Goal: Task Accomplishment & Management: Manage account settings

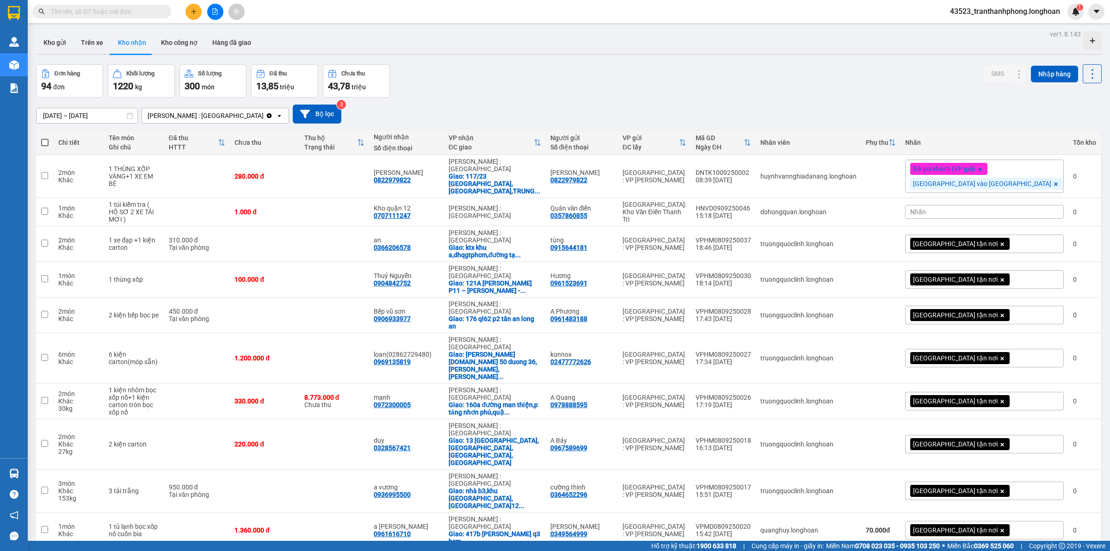
click at [1037, 11] on span "43523_tranthanhphong.longhoan" at bounding box center [1004, 12] width 125 height 12
click at [597, 87] on div "Đơn hàng 94 đơn Khối lượng 1220 kg Số lượng 300 món Đã thu 13,85 triệu Chưa thu…" at bounding box center [568, 80] width 1065 height 33
click at [294, 114] on button "Bộ lọc" at bounding box center [317, 114] width 49 height 19
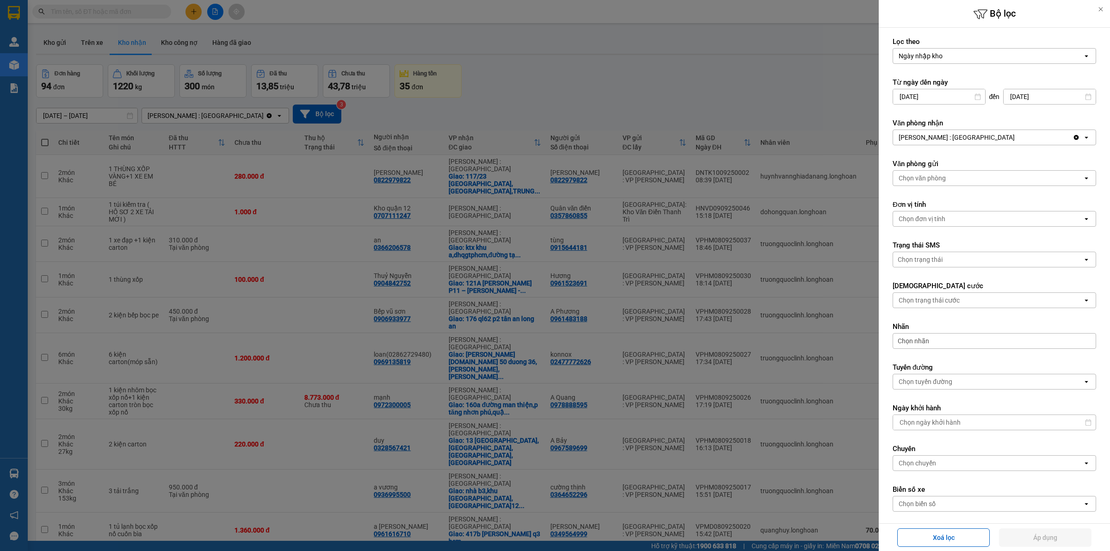
click at [992, 135] on div "[PERSON_NAME] : [GEOGRAPHIC_DATA]" at bounding box center [982, 137] width 179 height 15
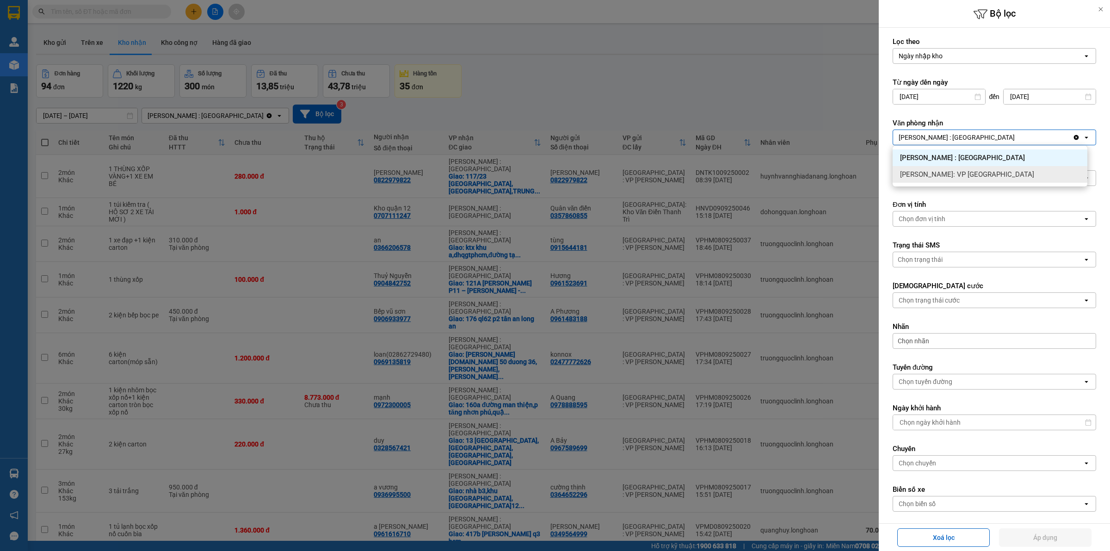
click at [803, 118] on div at bounding box center [555, 275] width 1110 height 551
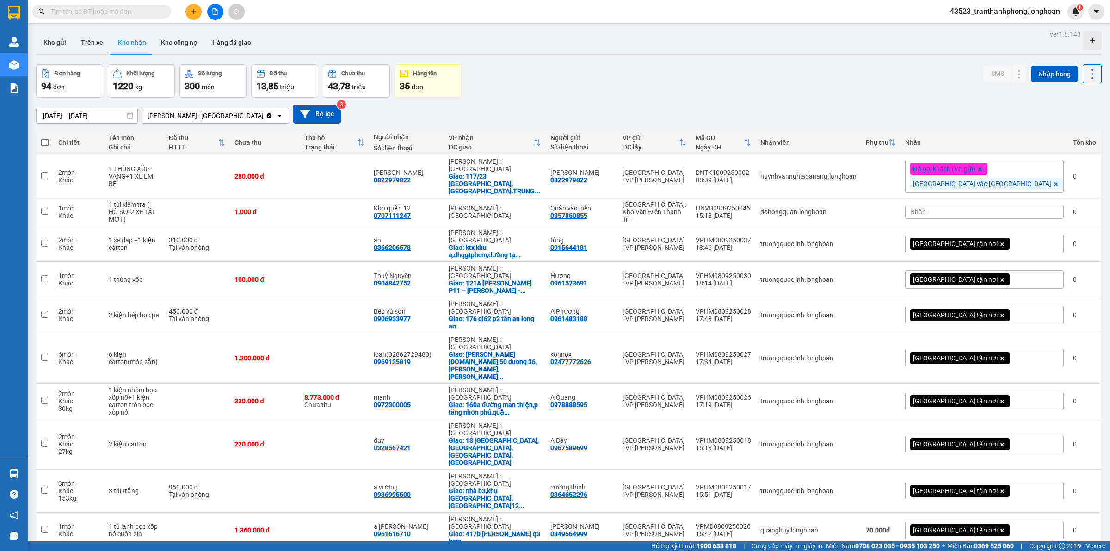
click at [1020, 10] on span "43523_tranthanhphong.longhoan" at bounding box center [1004, 12] width 125 height 12
click at [973, 28] on span "Đăng xuất" at bounding box center [1008, 29] width 107 height 10
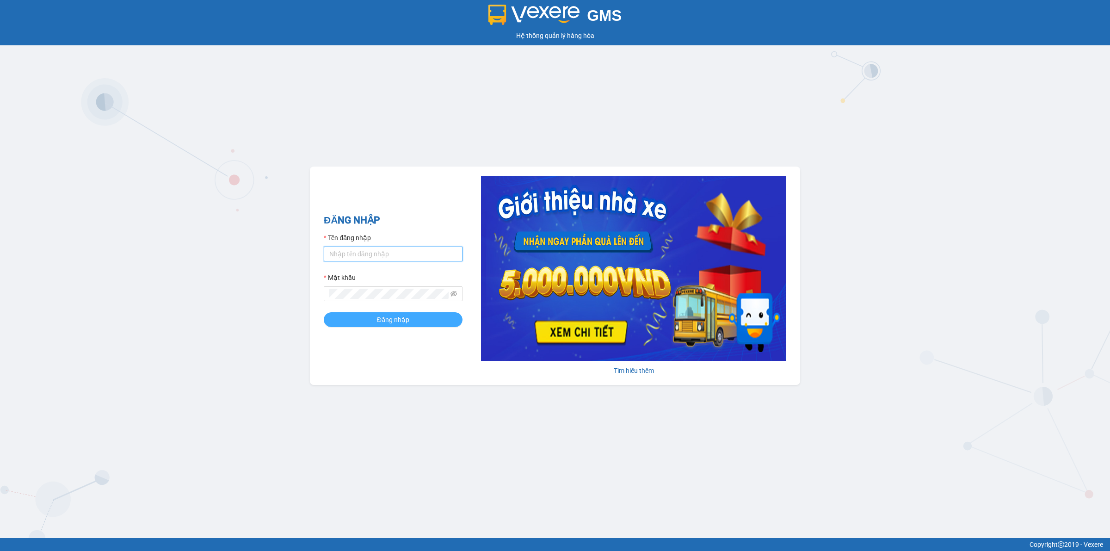
type input "tranvanthinh.longhoan"
click at [399, 320] on span "Đăng nhập" at bounding box center [393, 319] width 32 height 10
click at [324, 312] on button "Đăng nhập" at bounding box center [393, 319] width 139 height 15
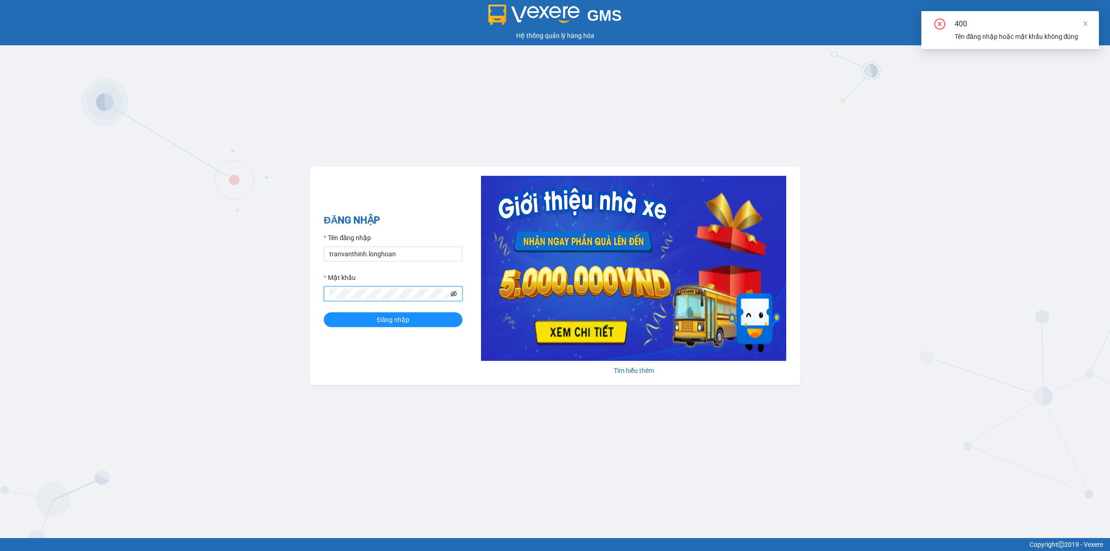
click at [455, 293] on icon "eye-invisible" at bounding box center [453, 293] width 6 height 6
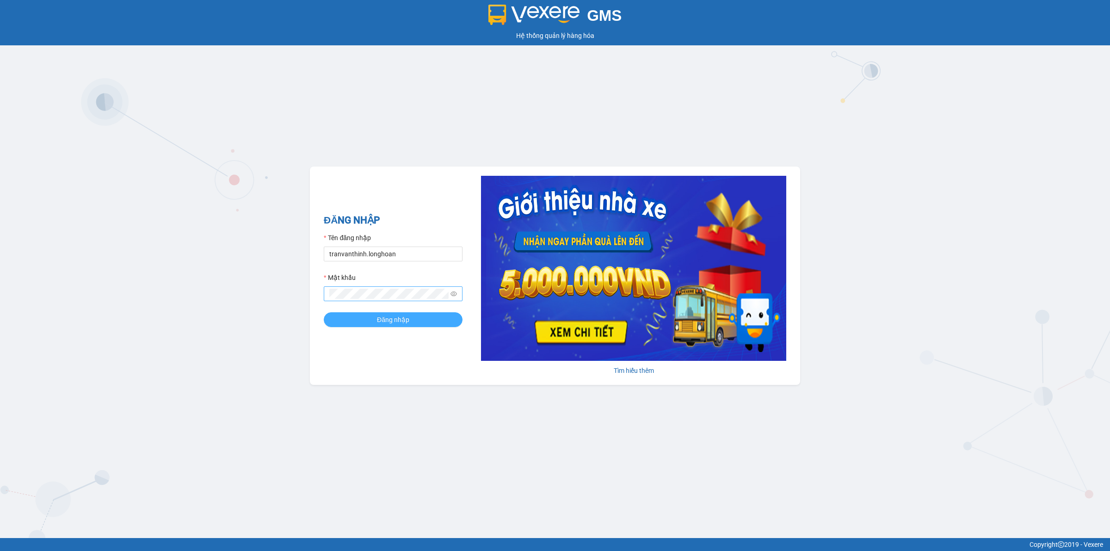
drag, startPoint x: 345, startPoint y: 308, endPoint x: 357, endPoint y: 324, distance: 19.5
click at [357, 324] on button "Đăng nhập" at bounding box center [393, 319] width 139 height 15
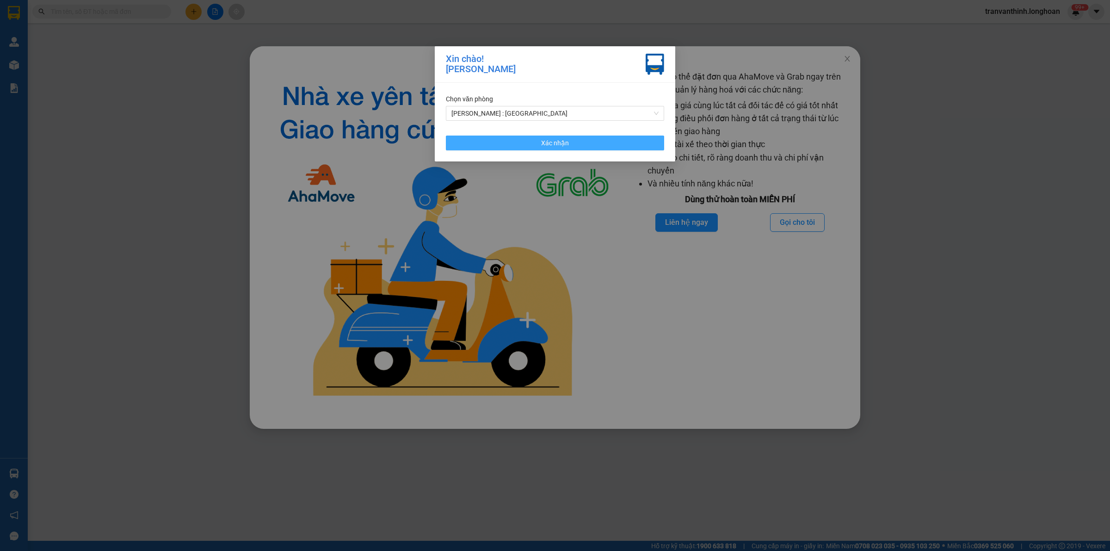
click at [557, 146] on span "Xác nhận" at bounding box center [555, 143] width 28 height 10
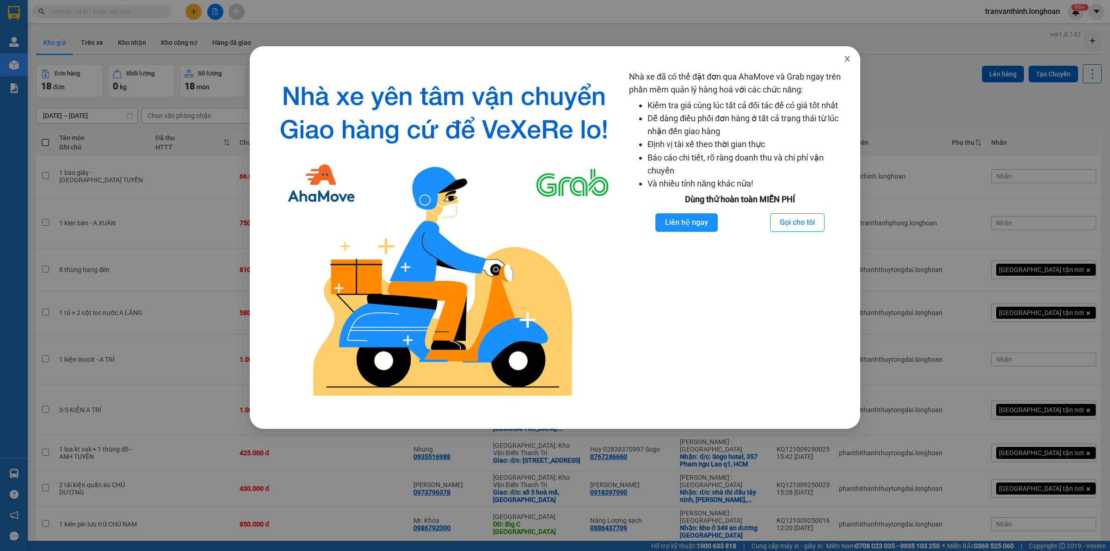
drag, startPoint x: 850, startPoint y: 58, endPoint x: 852, endPoint y: 67, distance: 9.4
click at [850, 58] on icon "close" at bounding box center [846, 58] width 7 height 7
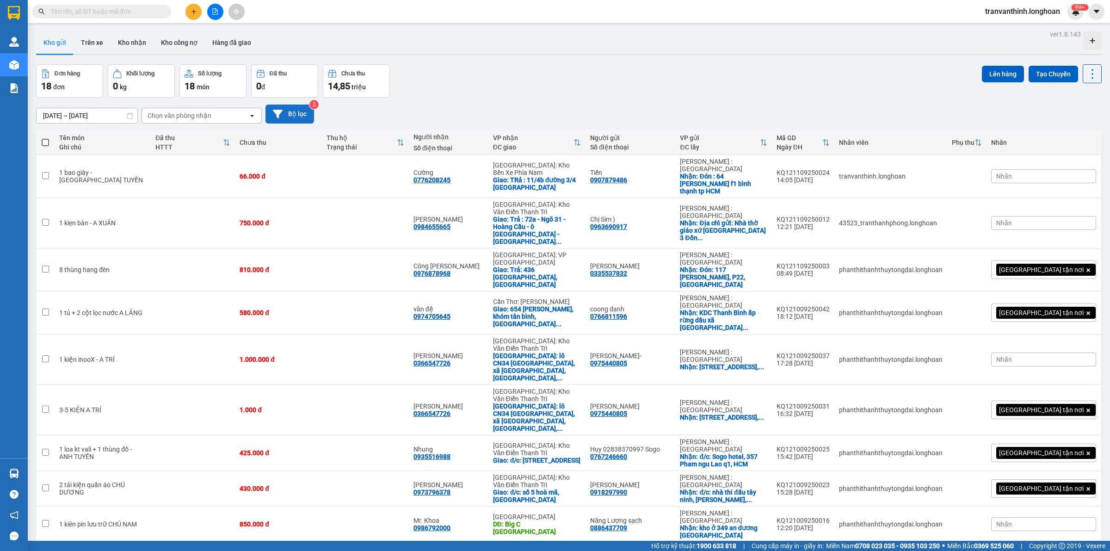
click at [292, 113] on button "Bộ lọc" at bounding box center [289, 114] width 49 height 19
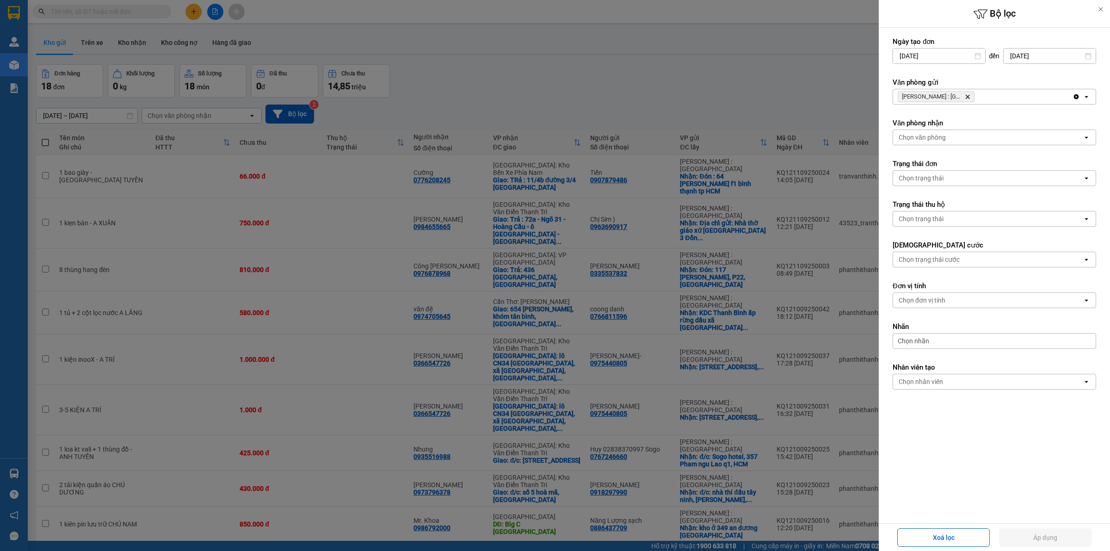
click at [967, 96] on icon "Delete" at bounding box center [968, 97] width 6 height 6
click at [967, 96] on div "Chọn văn phòng" at bounding box center [988, 96] width 190 height 15
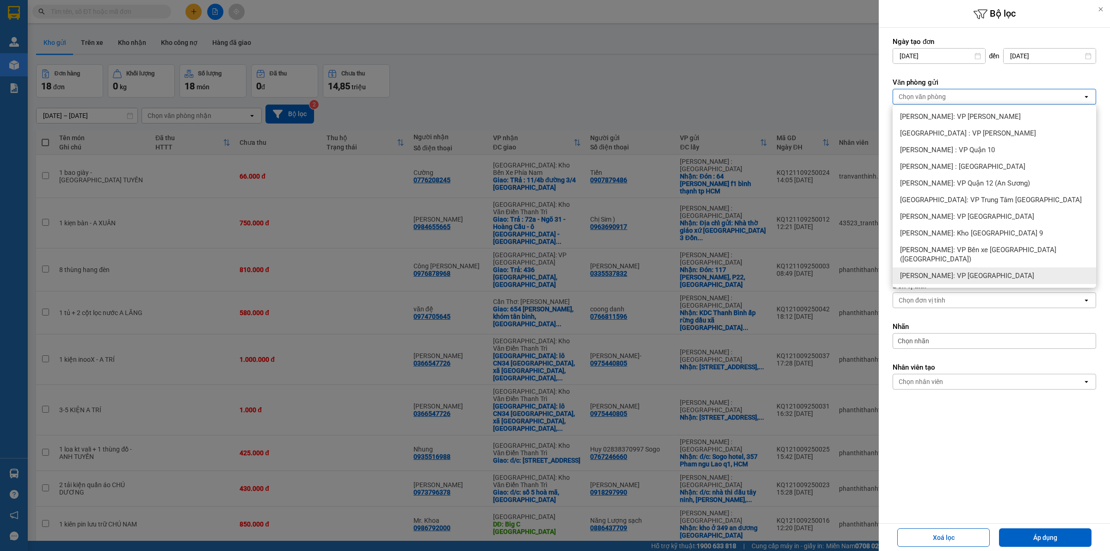
click at [636, 68] on div at bounding box center [555, 275] width 1110 height 551
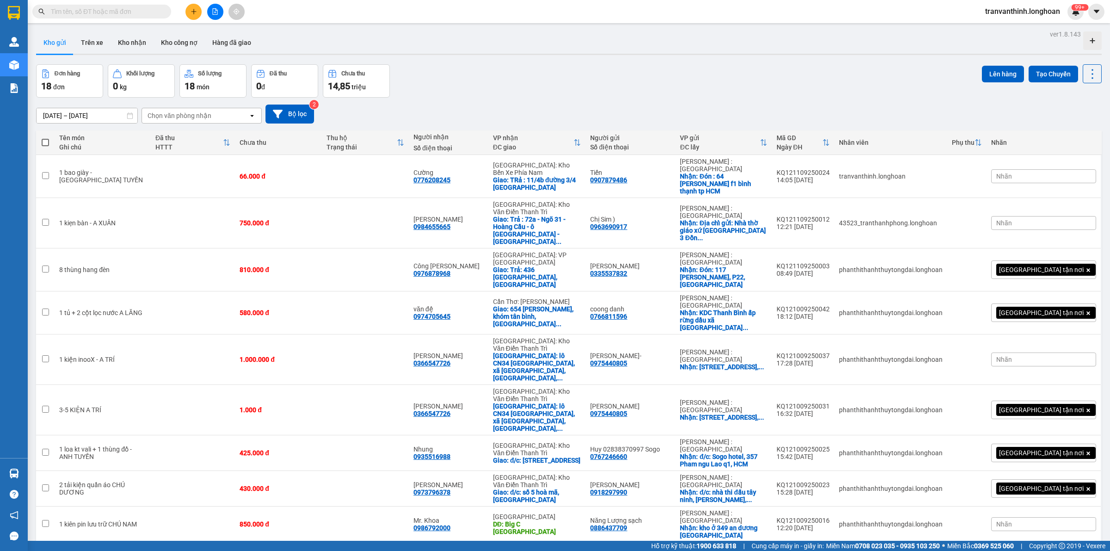
click at [1061, 452] on span "100 / trang" at bounding box center [1057, 447] width 33 height 9
